Goal: Task Accomplishment & Management: Complete application form

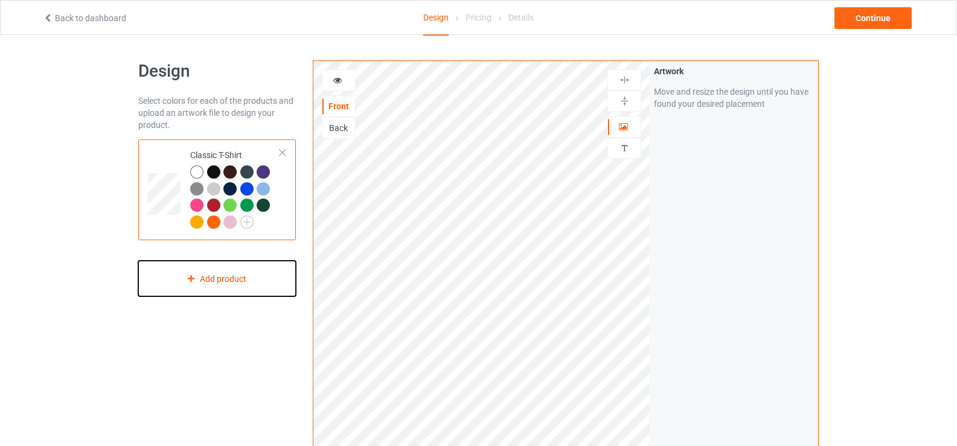
click at [237, 267] on div "Add product" at bounding box center [217, 279] width 158 height 36
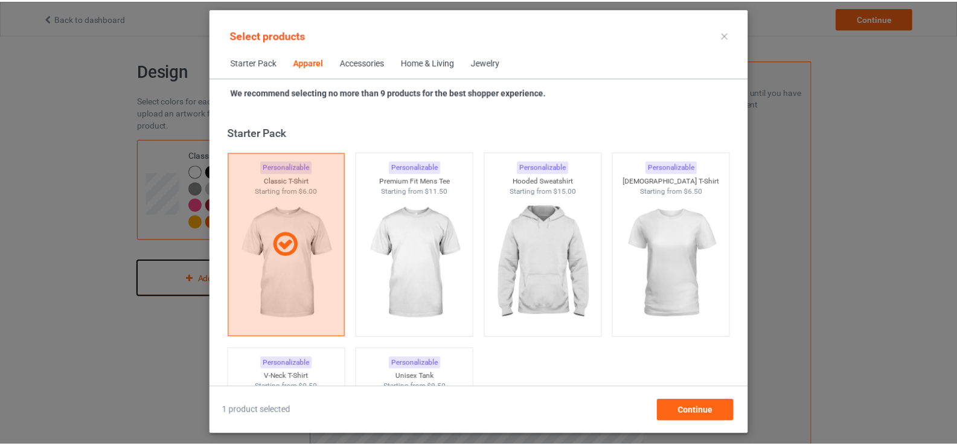
scroll to position [450, 0]
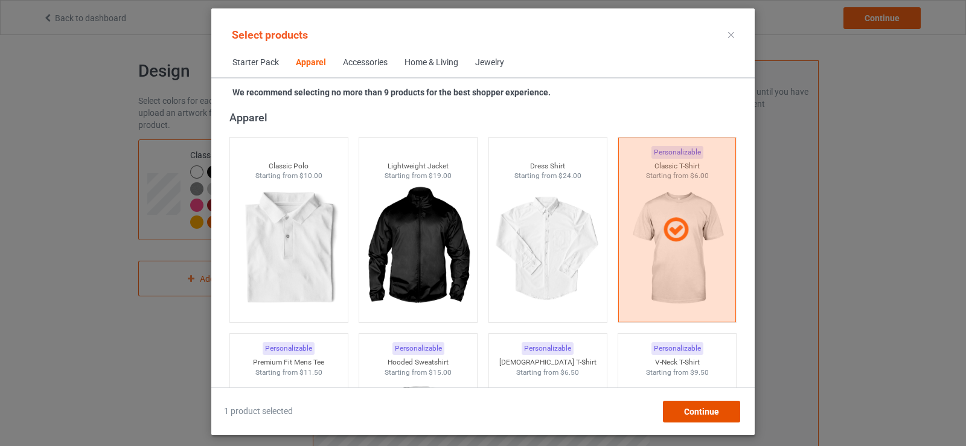
click at [718, 415] on span "Continue" at bounding box center [701, 412] width 35 height 10
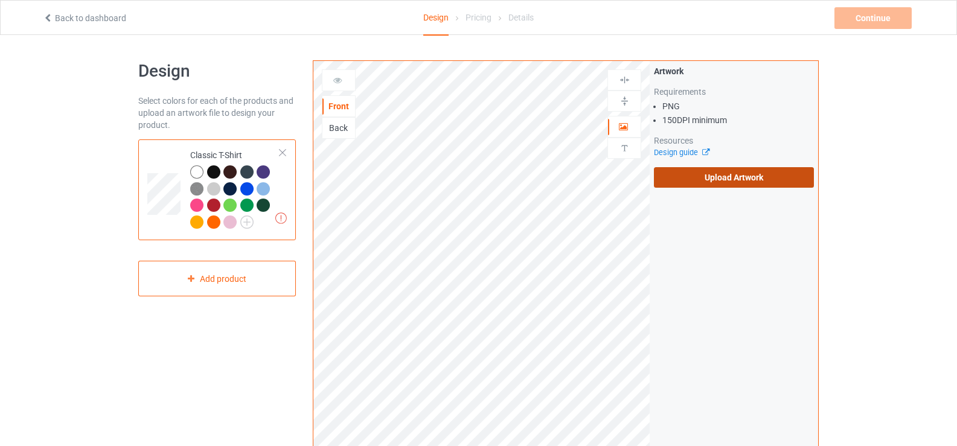
click at [708, 174] on label "Upload Artwork" at bounding box center [734, 177] width 160 height 21
click at [0, 0] on input "Upload Artwork" at bounding box center [0, 0] width 0 height 0
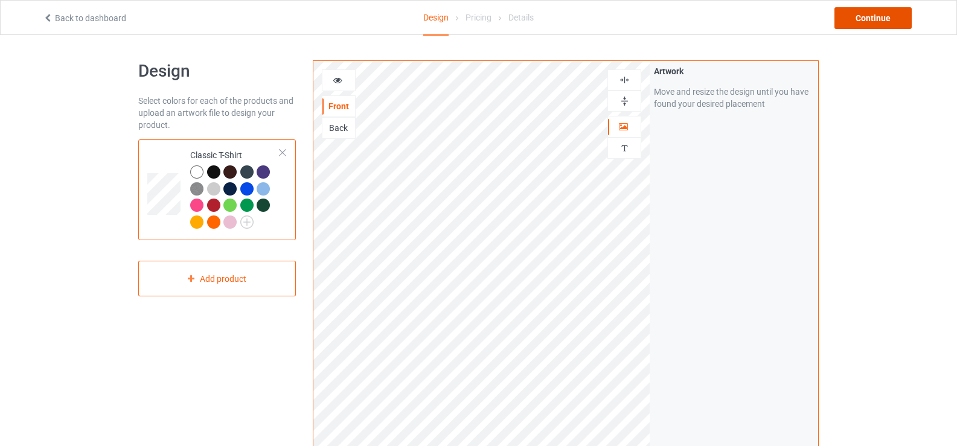
click at [877, 14] on div "Continue" at bounding box center [872, 18] width 77 height 22
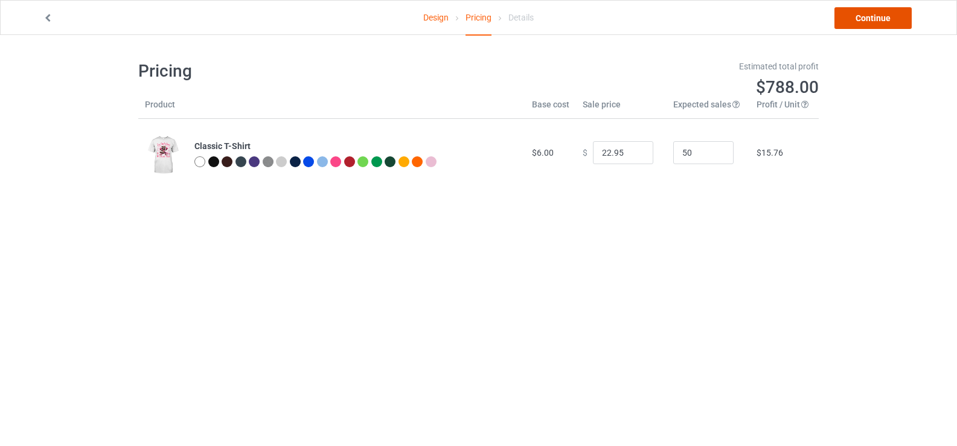
click at [868, 12] on link "Continue" at bounding box center [872, 18] width 77 height 22
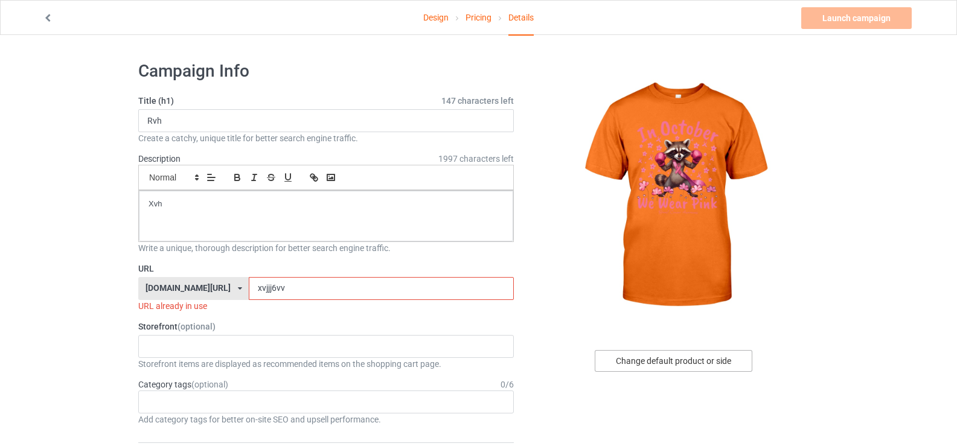
click at [664, 364] on div "Change default product or side" at bounding box center [674, 361] width 158 height 22
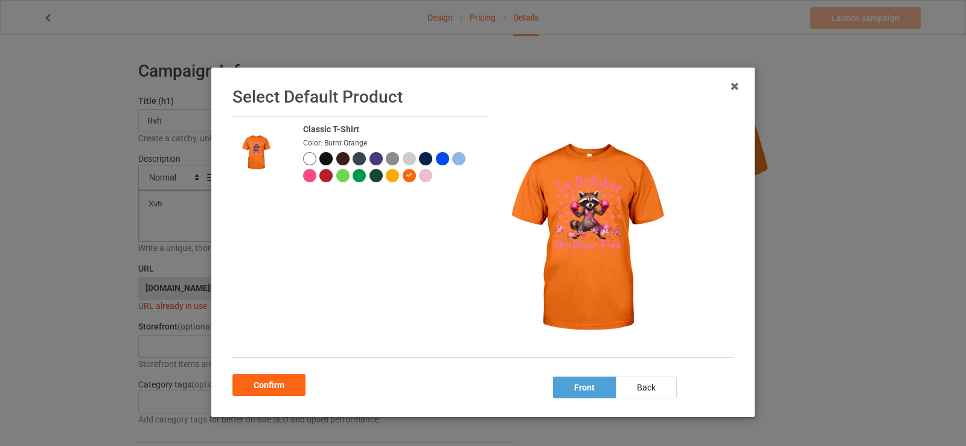
click at [303, 160] on div at bounding box center [309, 158] width 13 height 13
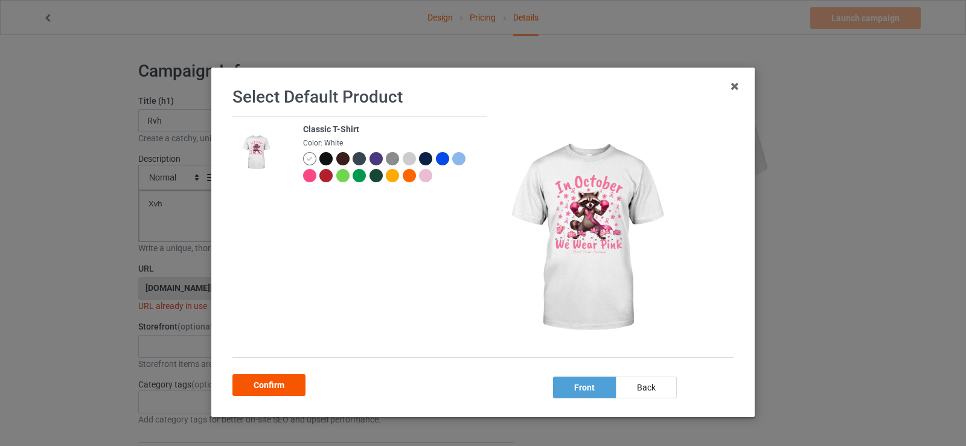
click at [283, 383] on div "Confirm" at bounding box center [268, 385] width 73 height 22
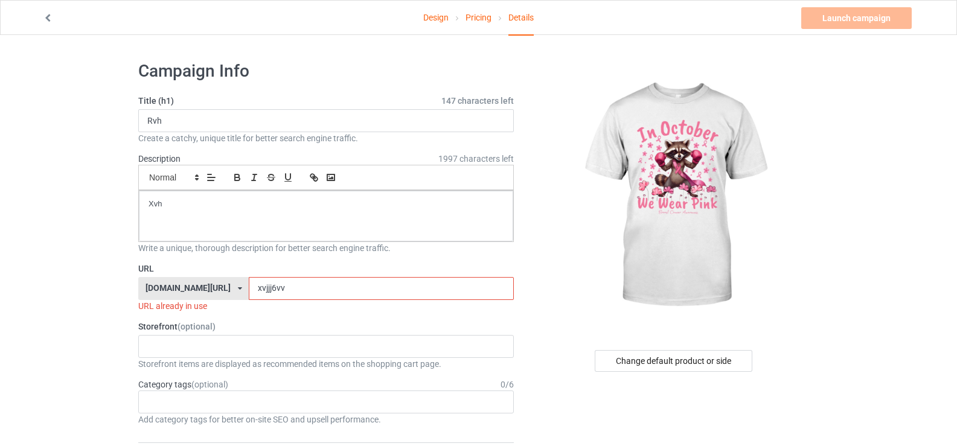
click at [273, 292] on input "xvjjj6vv" at bounding box center [381, 288] width 264 height 23
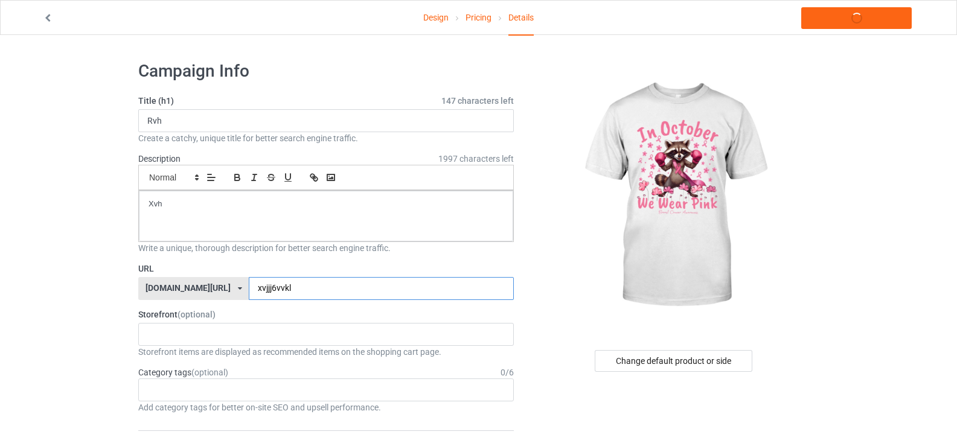
type input "xvjjj6vvkl"
click at [829, 24] on link "Launch campaign" at bounding box center [856, 18] width 110 height 22
